Goal: Task Accomplishment & Management: Manage account settings

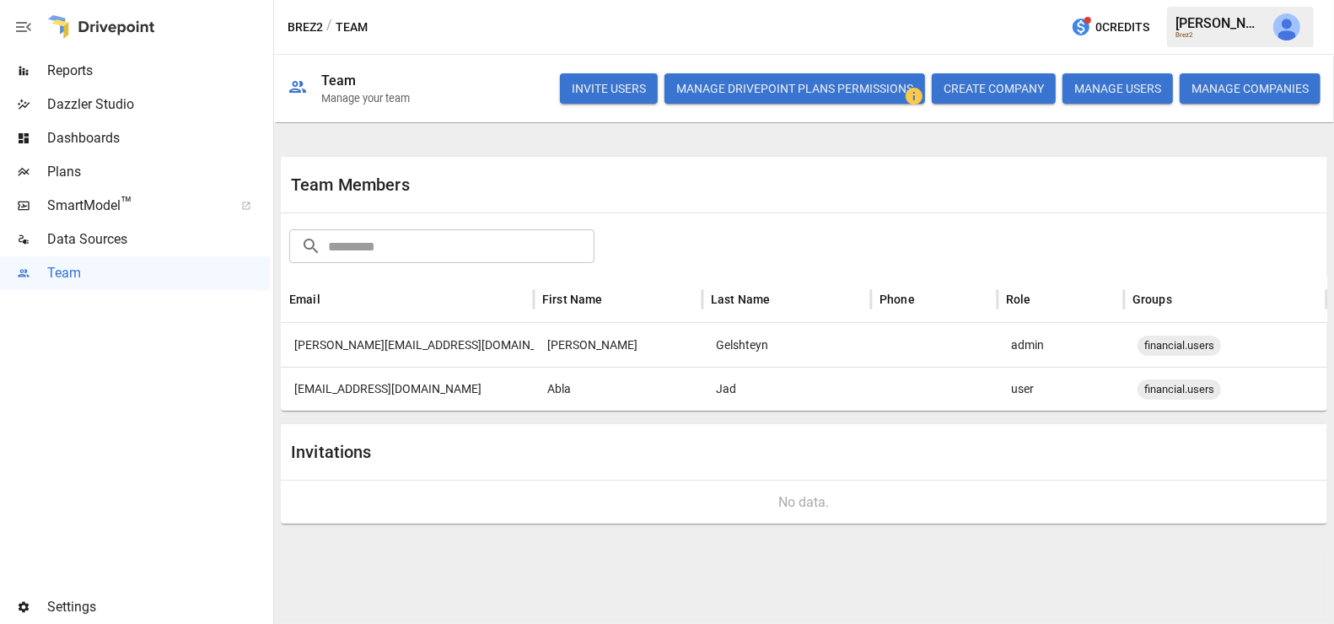
click at [442, 353] on div "[PERSON_NAME][EMAIL_ADDRESS][DOMAIN_NAME]" at bounding box center [407, 345] width 253 height 44
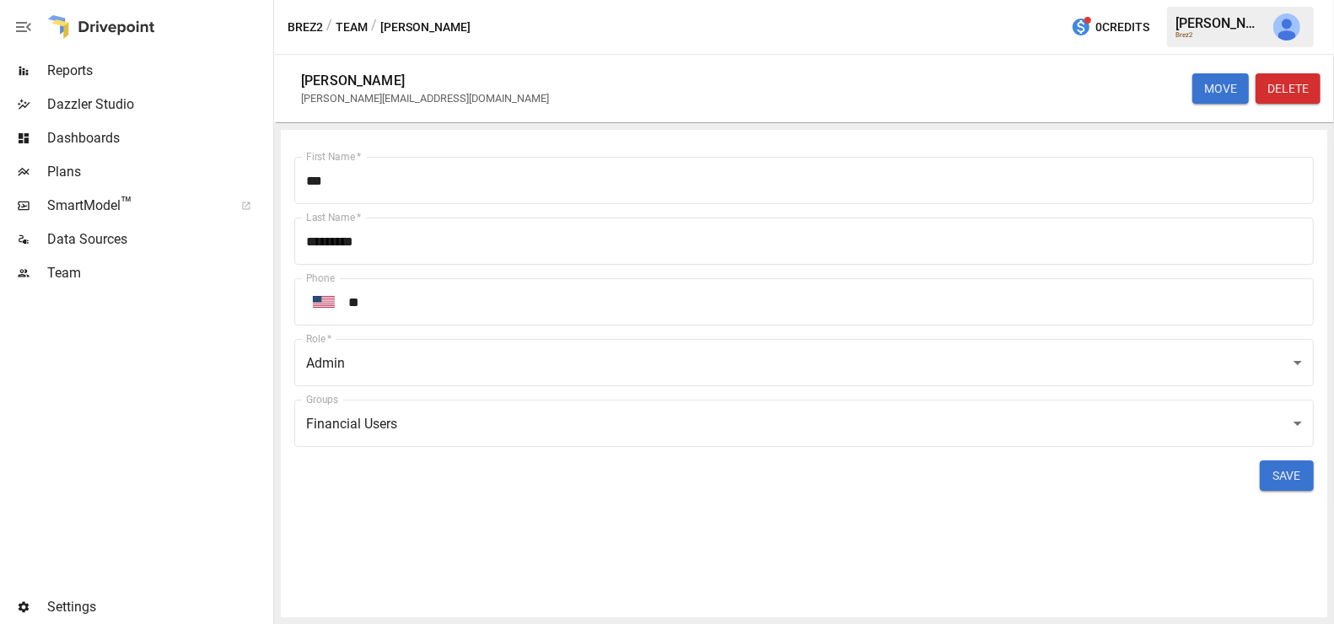
click at [370, 100] on div "[PERSON_NAME][EMAIL_ADDRESS][DOMAIN_NAME]" at bounding box center [425, 98] width 248 height 13
copy div "[PERSON_NAME][EMAIL_ADDRESS][DOMAIN_NAME] MOVE DELETE First Name   *"
click at [137, 286] on div "Team" at bounding box center [135, 273] width 270 height 34
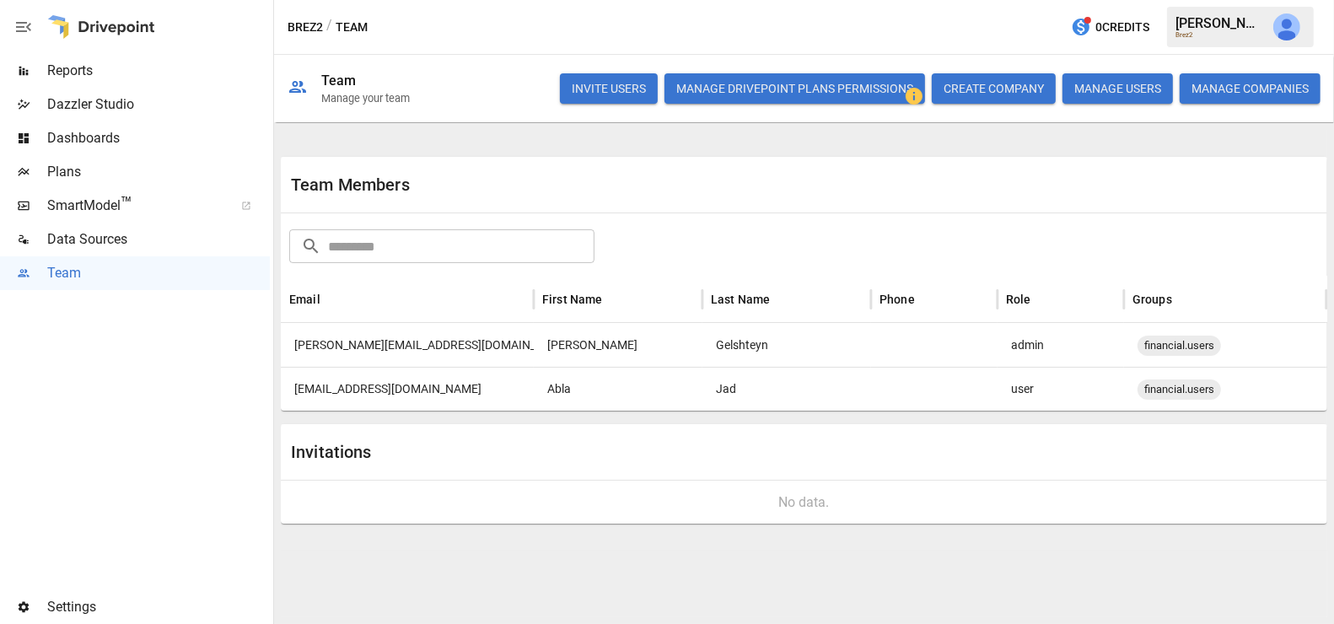
click at [318, 401] on div "[EMAIL_ADDRESS][DOMAIN_NAME]" at bounding box center [407, 389] width 253 height 44
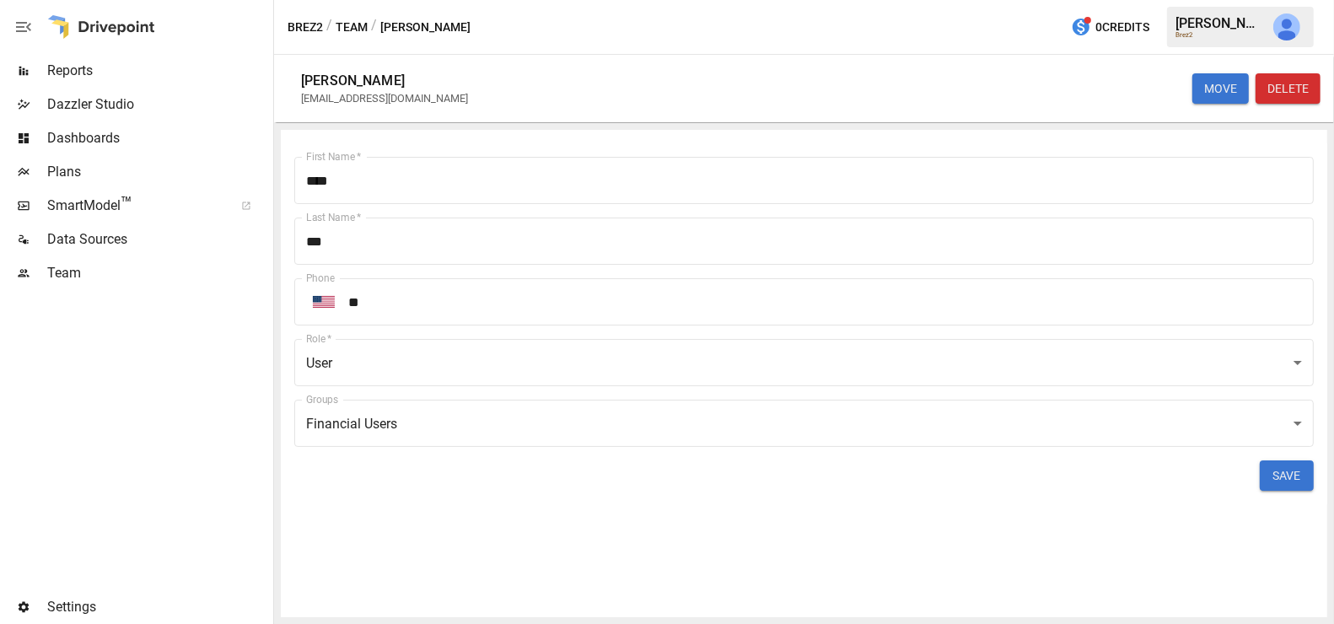
click at [370, 102] on div "[EMAIL_ADDRESS][DOMAIN_NAME]" at bounding box center [384, 98] width 167 height 13
copy div "[EMAIL_ADDRESS][DOMAIN_NAME] MOVE DELETE First Name   *"
click at [94, 280] on span "Team" at bounding box center [158, 273] width 223 height 20
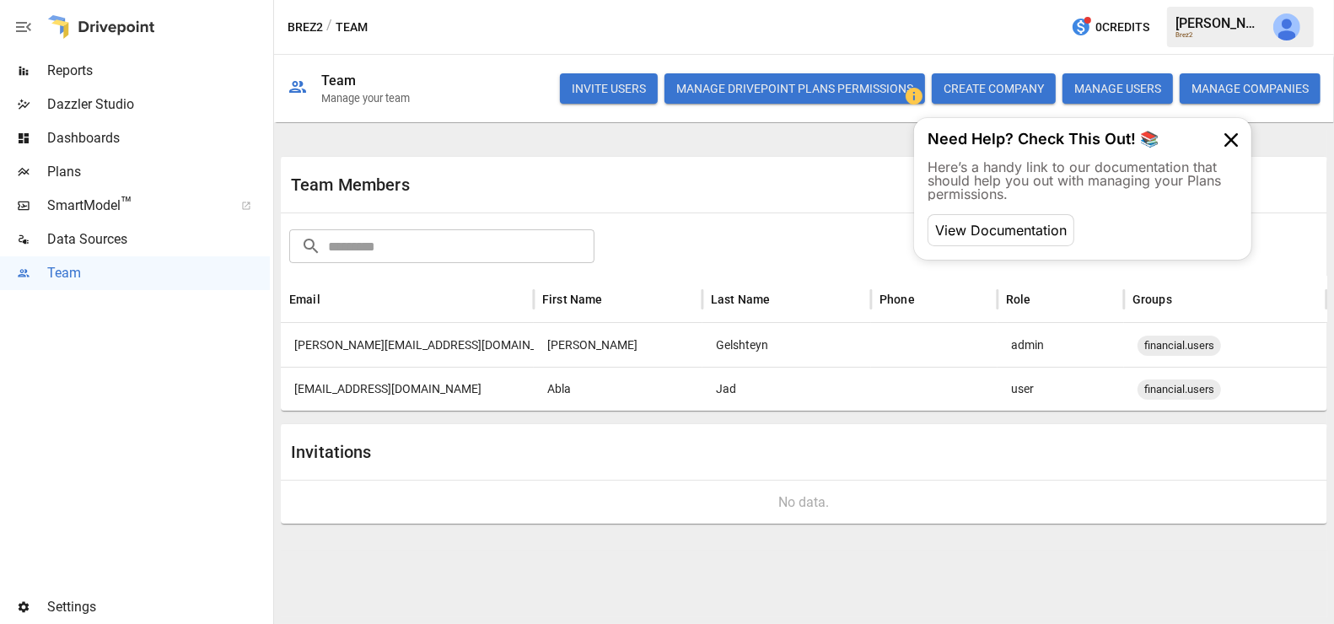
click at [863, 82] on button "Manage Drivepoint Plans Permissions" at bounding box center [795, 88] width 261 height 30
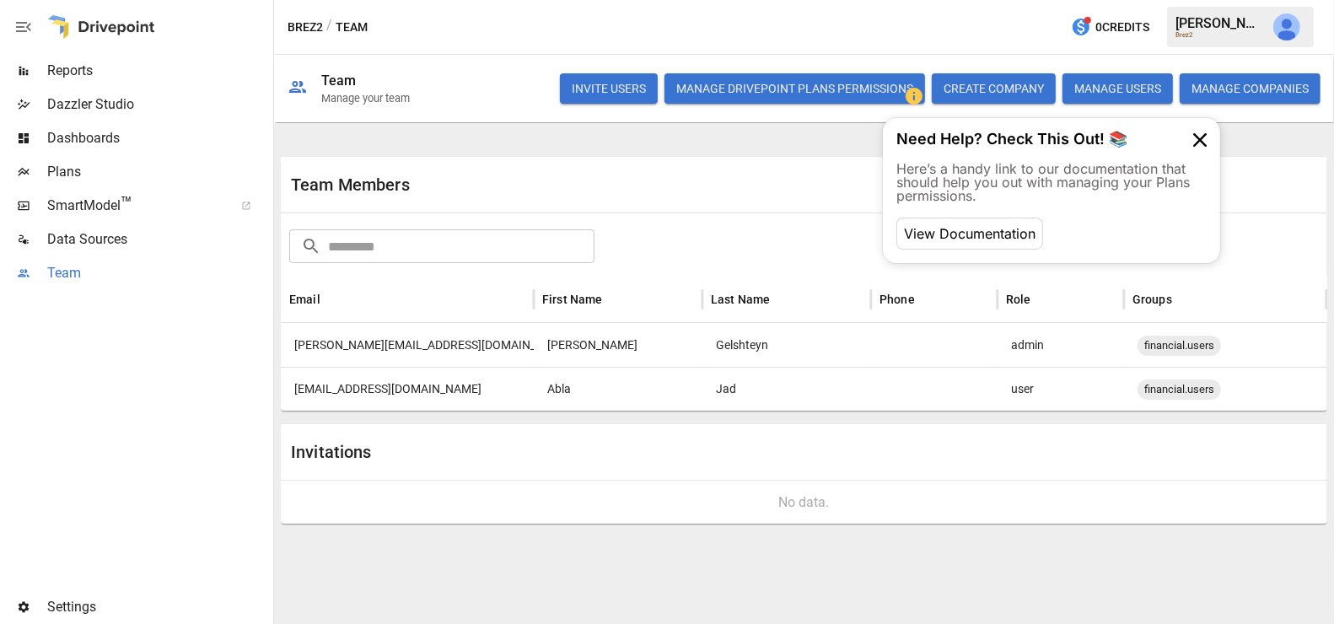
click at [169, 275] on span "Team" at bounding box center [158, 273] width 223 height 20
click at [407, 342] on div "[PERSON_NAME][EMAIL_ADDRESS][DOMAIN_NAME]" at bounding box center [407, 345] width 253 height 44
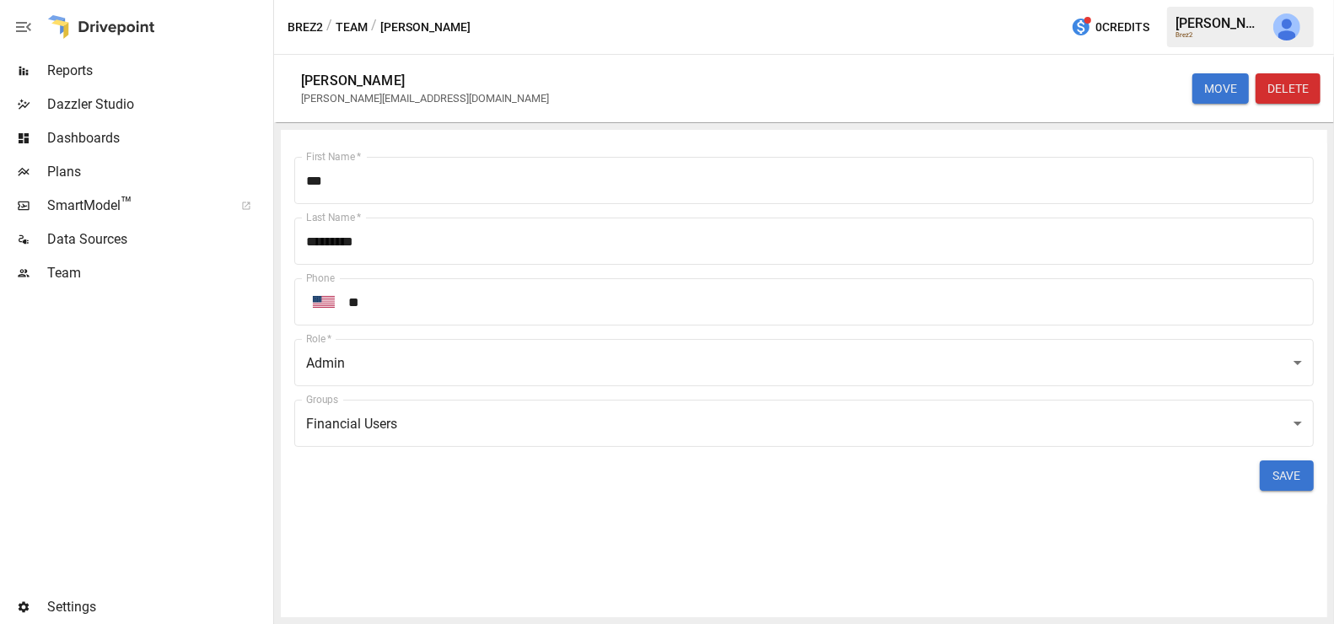
click at [363, 97] on div "[PERSON_NAME][EMAIL_ADDRESS][DOMAIN_NAME]" at bounding box center [425, 98] width 248 height 13
copy div "[PERSON_NAME][EMAIL_ADDRESS][DOMAIN_NAME] MOVE DELETE First Name   *"
